Goal: Task Accomplishment & Management: Manage account settings

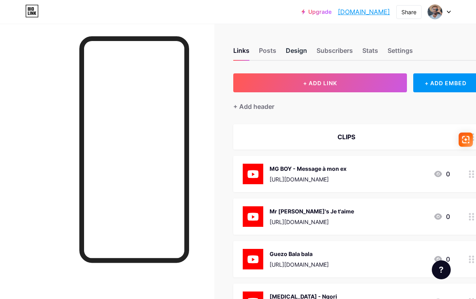
click at [297, 54] on div "Design" at bounding box center [296, 53] width 21 height 14
click at [297, 51] on div "Design" at bounding box center [296, 53] width 21 height 14
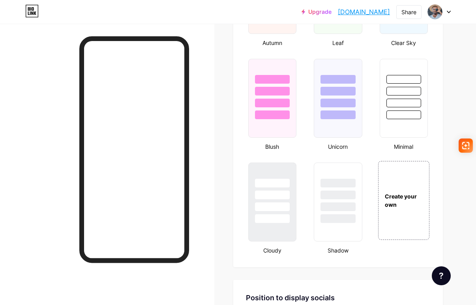
scroll to position [801, 0]
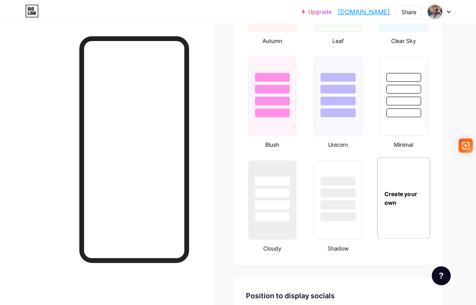
click at [399, 209] on div "Create your own" at bounding box center [403, 197] width 53 height 81
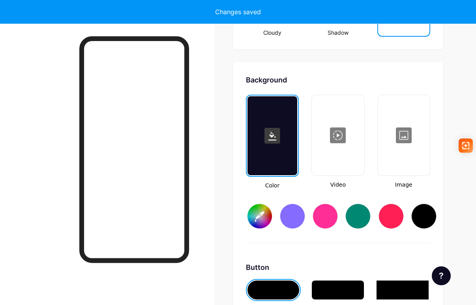
scroll to position [1047, 0]
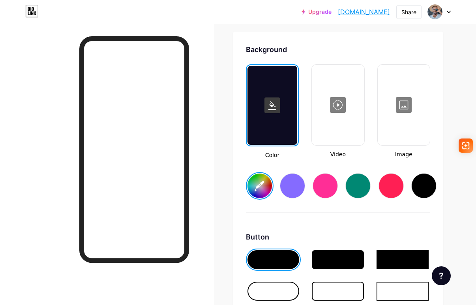
type input "#ffffff"
type input "#000000"
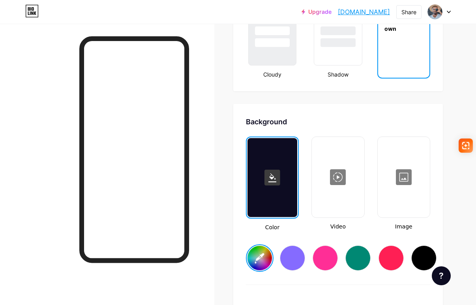
scroll to position [977, 0]
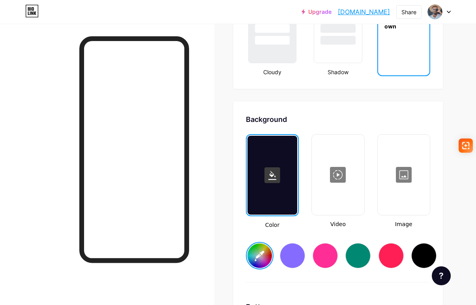
click at [403, 179] on div at bounding box center [403, 174] width 50 height 79
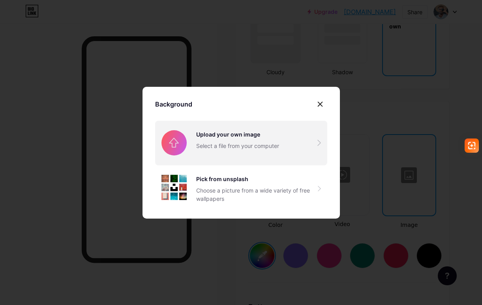
click at [253, 146] on input "file" at bounding box center [241, 143] width 172 height 44
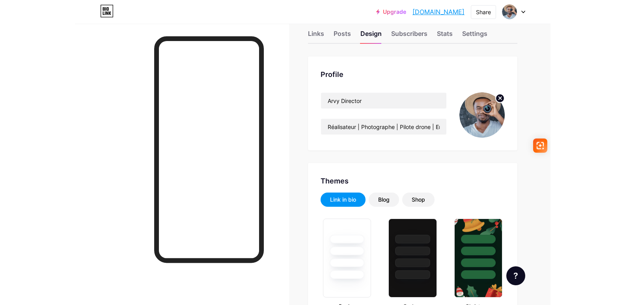
scroll to position [20, 0]
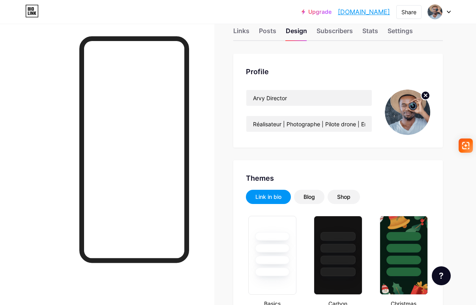
click at [424, 94] on icon at bounding box center [425, 95] width 3 height 3
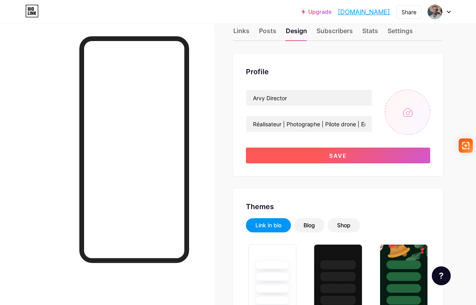
click at [351, 151] on button "Save" at bounding box center [338, 155] width 184 height 16
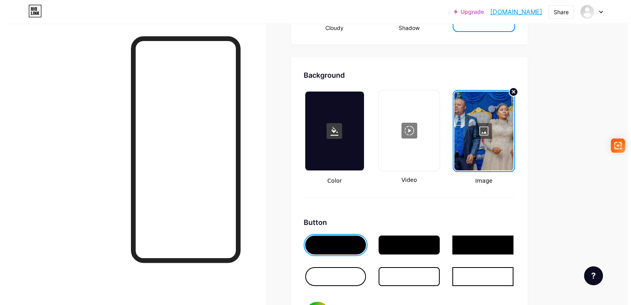
scroll to position [1024, 0]
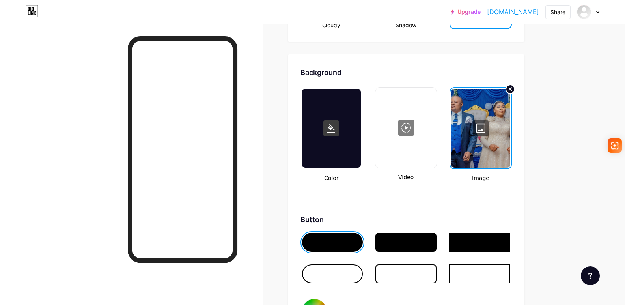
click at [413, 131] on div at bounding box center [406, 127] width 60 height 79
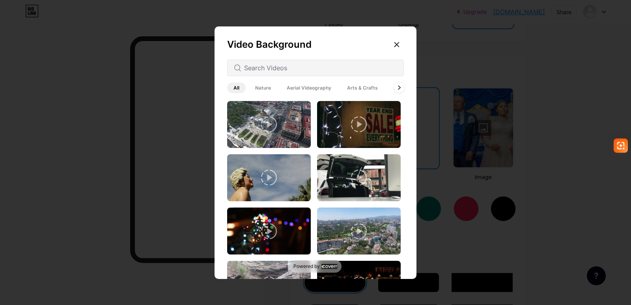
click at [399, 90] on icon at bounding box center [399, 88] width 3 height 4
click at [399, 90] on span "Animated" at bounding box center [390, 87] width 35 height 11
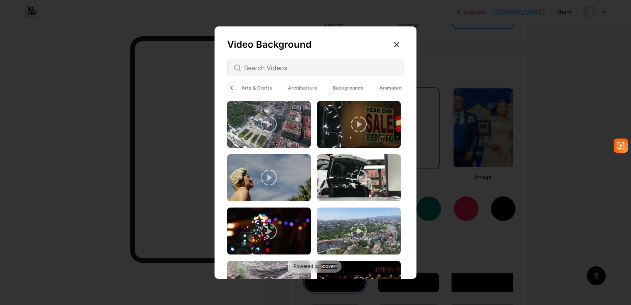
scroll to position [0, 106]
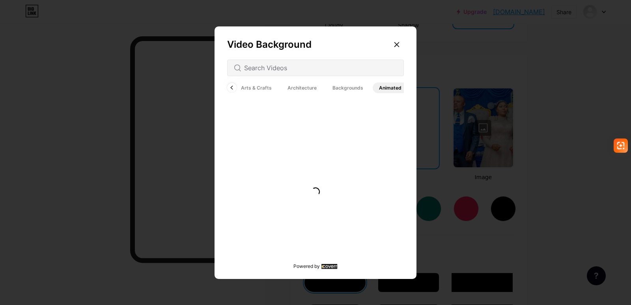
click at [399, 90] on span "Animated" at bounding box center [390, 87] width 35 height 11
click at [351, 90] on span "Backgrounds" at bounding box center [347, 87] width 43 height 11
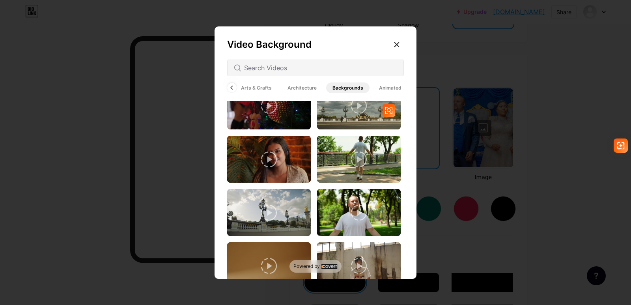
scroll to position [1082, 0]
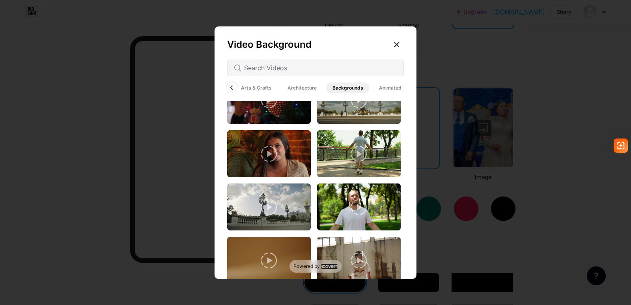
click at [232, 88] on icon at bounding box center [231, 88] width 3 height 4
click at [233, 88] on icon at bounding box center [231, 88] width 3 height 4
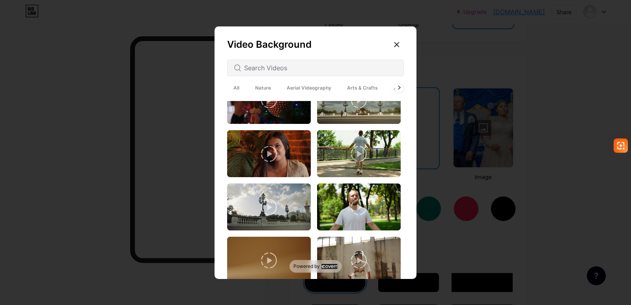
click at [233, 88] on span "All" at bounding box center [236, 87] width 19 height 11
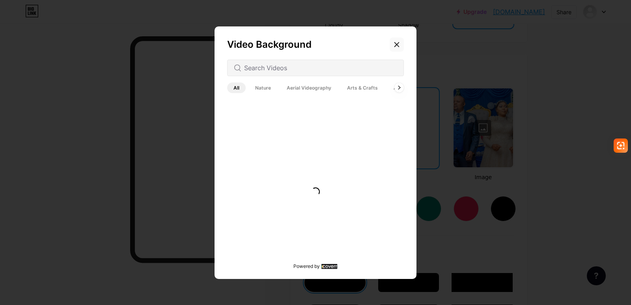
click at [397, 48] on div at bounding box center [397, 44] width 14 height 14
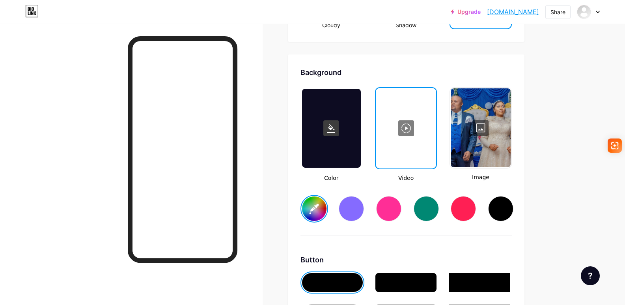
click at [411, 151] on div at bounding box center [406, 128] width 59 height 79
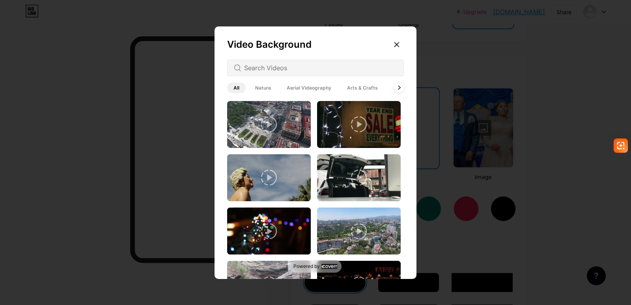
click at [402, 88] on div at bounding box center [399, 87] width 10 height 10
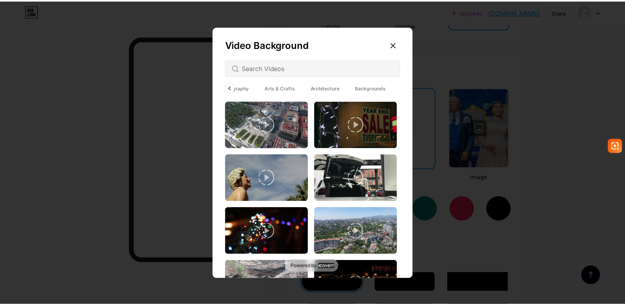
scroll to position [0, 106]
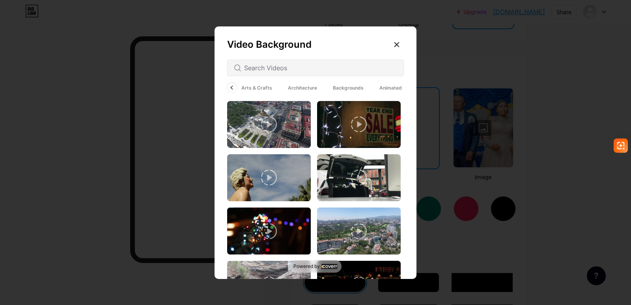
click at [402, 88] on div "All Nature Aerial Videography Arts & Crafts Architecture Backgrounds Animated" at bounding box center [315, 88] width 177 height 14
click at [402, 88] on span "Animated" at bounding box center [390, 87] width 35 height 11
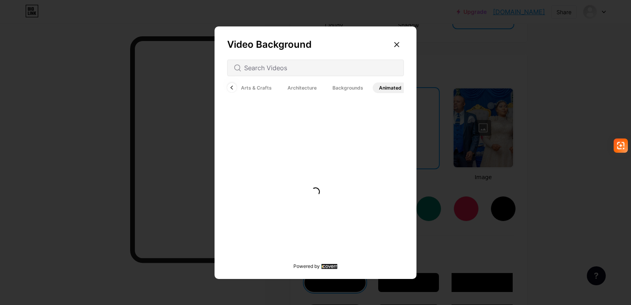
click at [402, 88] on span "Animated" at bounding box center [390, 87] width 35 height 11
click at [349, 85] on span "Backgrounds" at bounding box center [347, 87] width 43 height 11
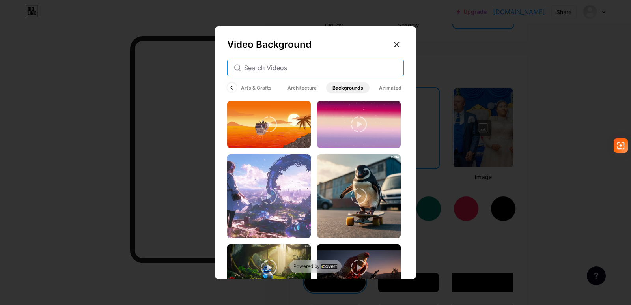
click at [323, 69] on input "text" at bounding box center [320, 67] width 153 height 9
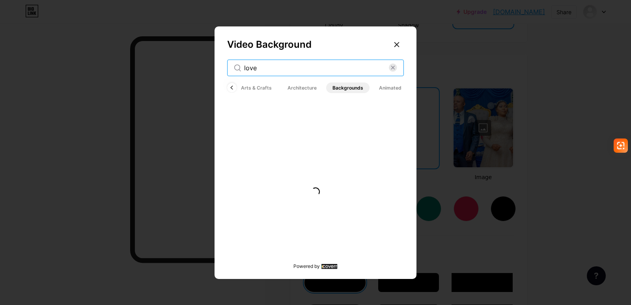
type input "love"
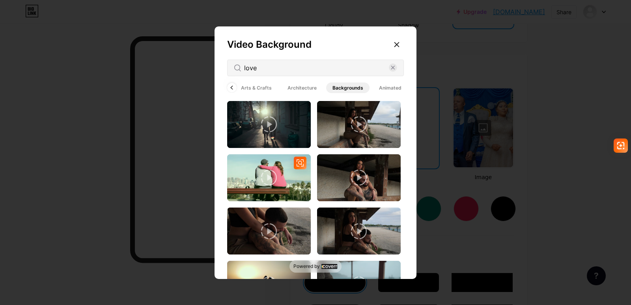
click at [267, 171] on icon at bounding box center [269, 178] width 16 height 16
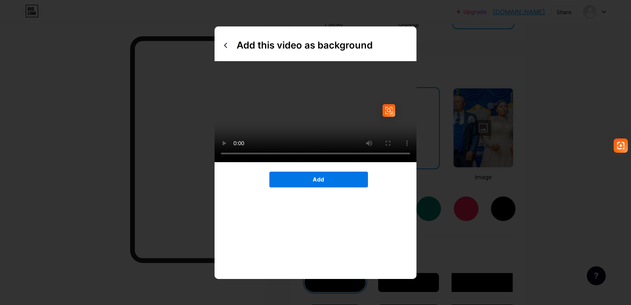
click at [330, 172] on button "Add" at bounding box center [318, 180] width 99 height 16
click at [326, 172] on button "Add" at bounding box center [318, 180] width 99 height 16
click at [304, 172] on button "Add" at bounding box center [318, 180] width 99 height 16
